Goal: Information Seeking & Learning: Compare options

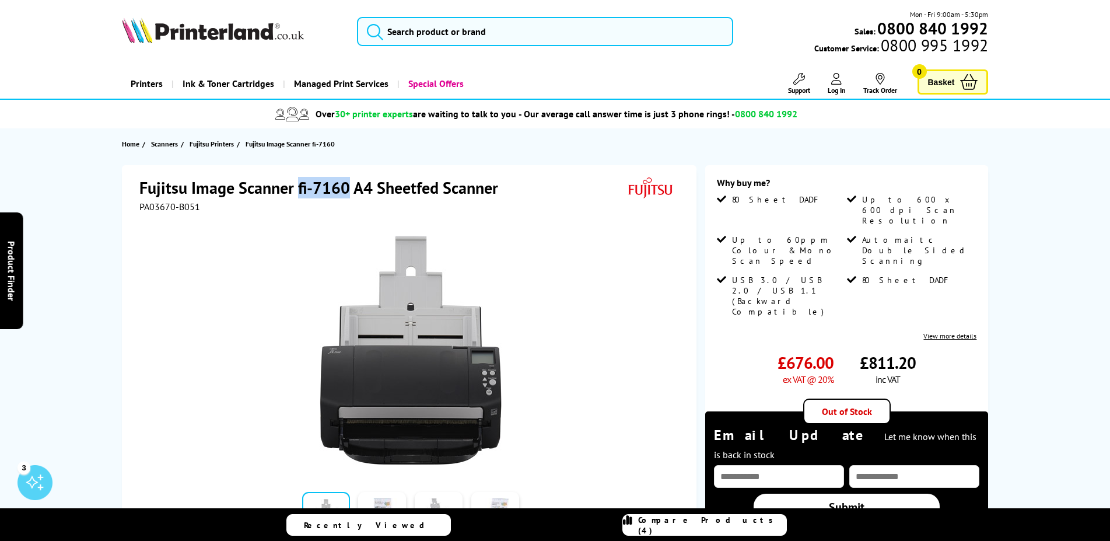
drag, startPoint x: 348, startPoint y: 185, endPoint x: 296, endPoint y: 183, distance: 51.4
click at [296, 183] on h1 "Fujitsu Image Scanner fi-7160 A4 Sheetfed Scanner" at bounding box center [324, 188] width 370 height 22
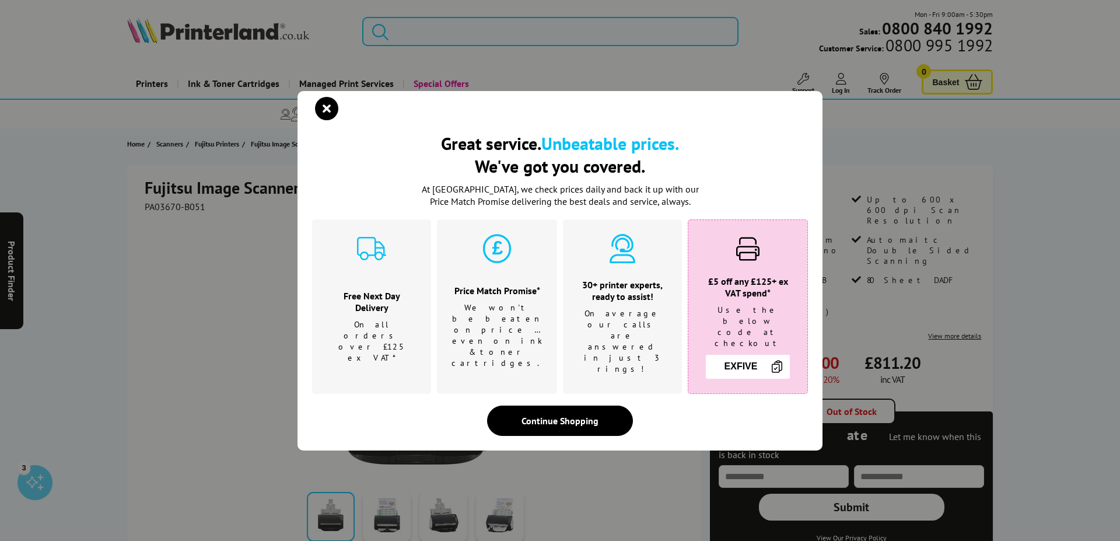
copy h1 "fi-7160"
click at [323, 120] on icon "close modal" at bounding box center [326, 108] width 23 height 23
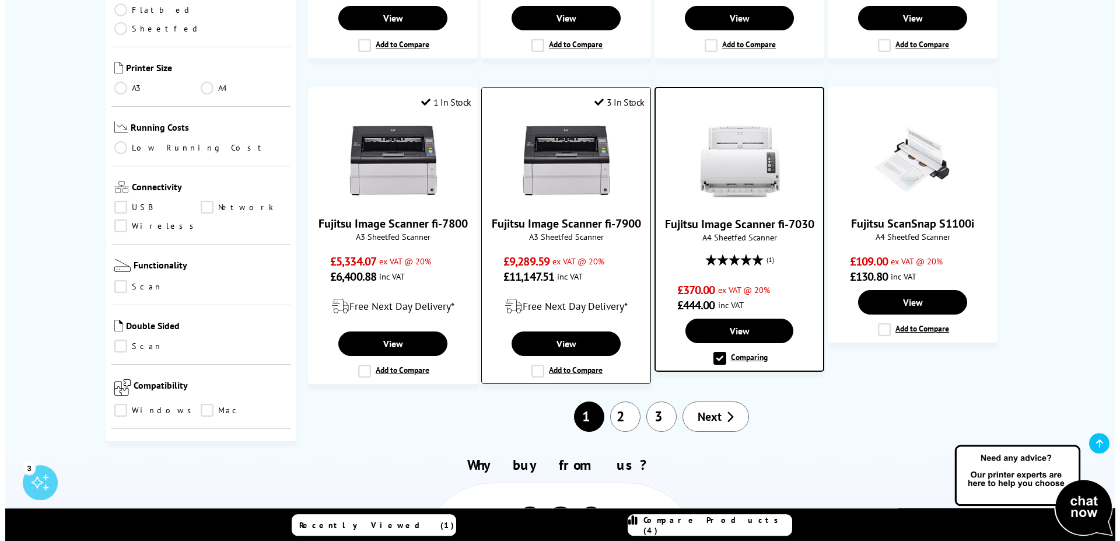
scroll to position [821, 0]
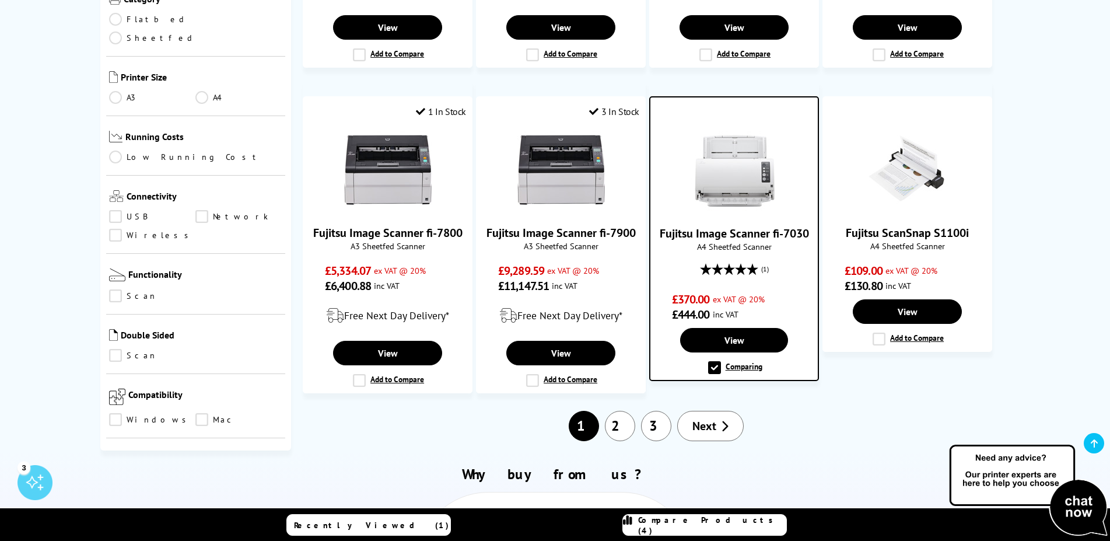
click at [715, 525] on span "Compare Products (4)" at bounding box center [712, 524] width 148 height 21
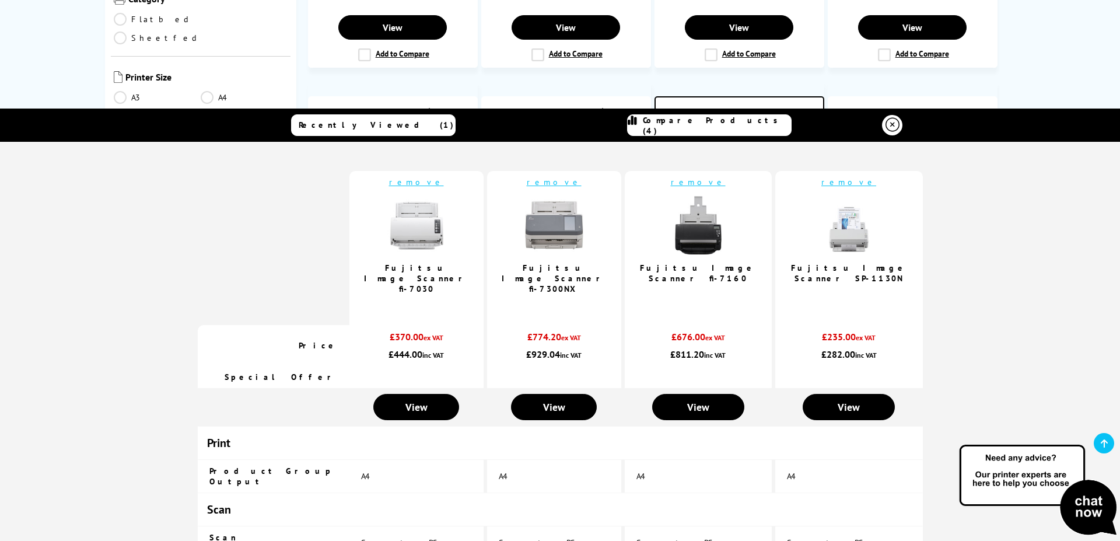
click at [555, 209] on img at bounding box center [554, 225] width 58 height 58
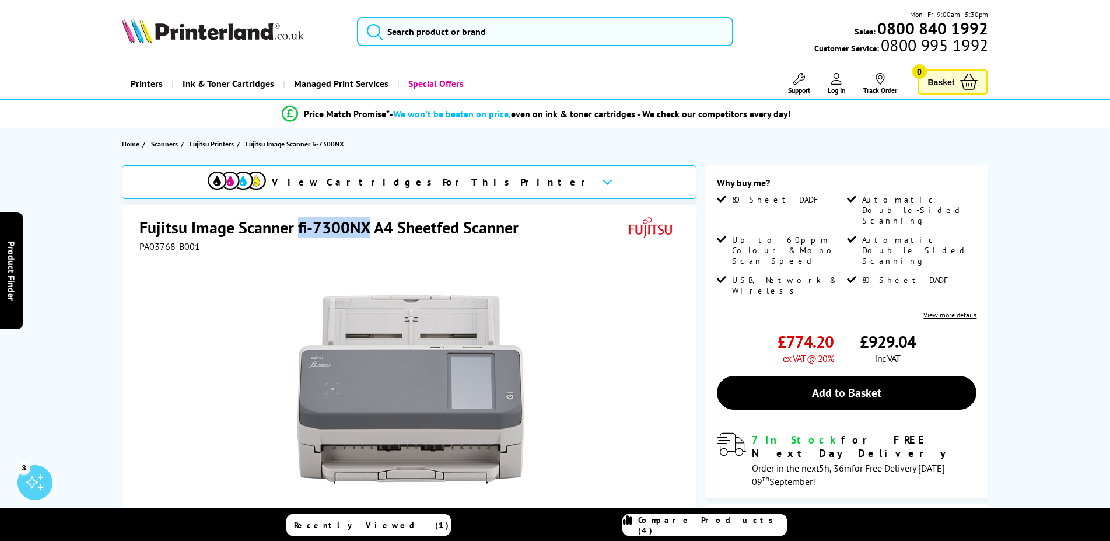
drag, startPoint x: 370, startPoint y: 233, endPoint x: 290, endPoint y: 239, distance: 80.2
click at [297, 228] on h1 "Fujitsu Image Scanner fi-7300NX A4 Sheetfed Scanner" at bounding box center [334, 227] width 391 height 22
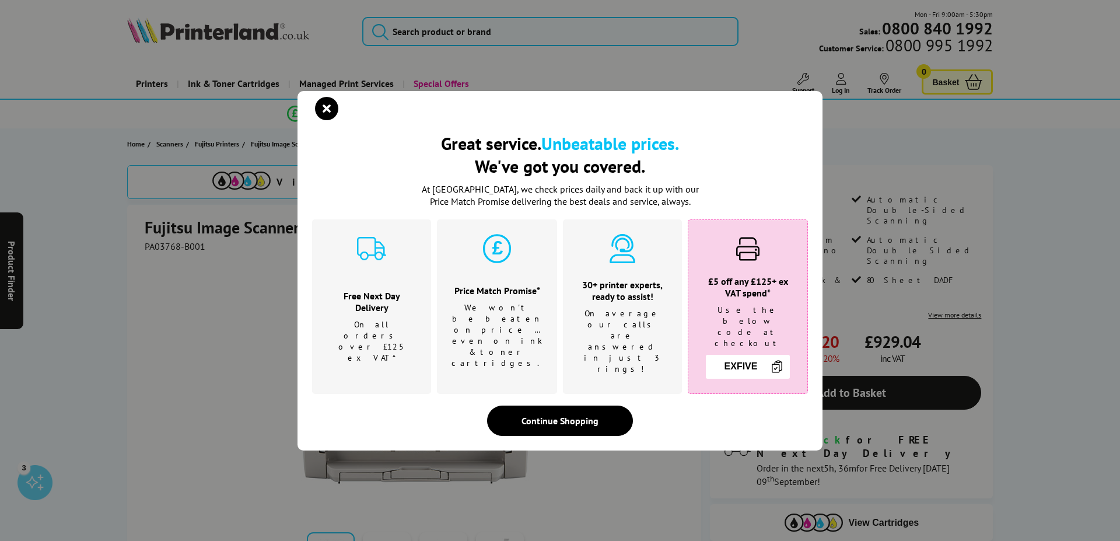
copy h1 "fi-7300NX"
drag, startPoint x: 325, startPoint y: 117, endPoint x: 365, endPoint y: 194, distance: 86.1
click at [325, 117] on icon "close modal" at bounding box center [326, 108] width 23 height 23
